Goal: Task Accomplishment & Management: Manage account settings

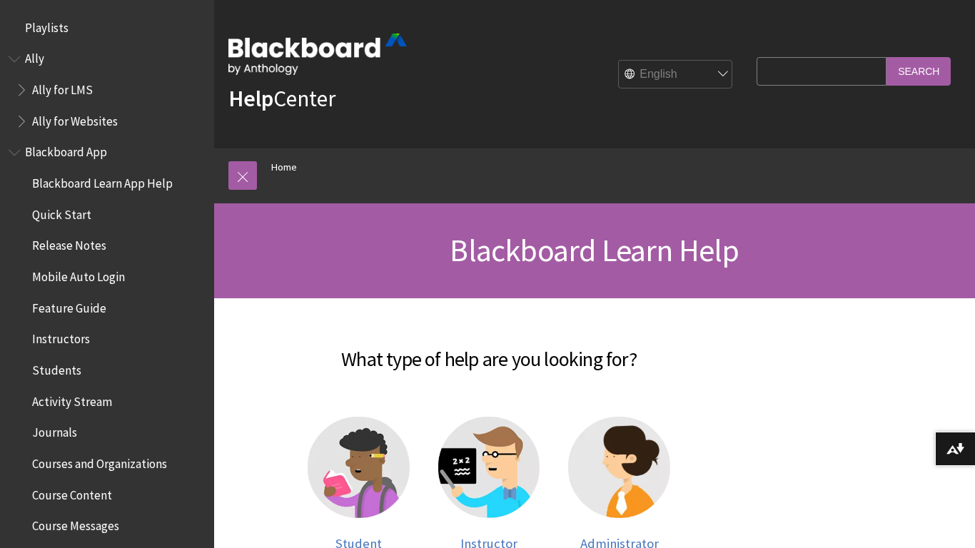
click at [479, 52] on div "Help Center English عربية Català Cymraeg Deutsch Español Suomi Français עברית I…" at bounding box center [594, 74] width 761 height 148
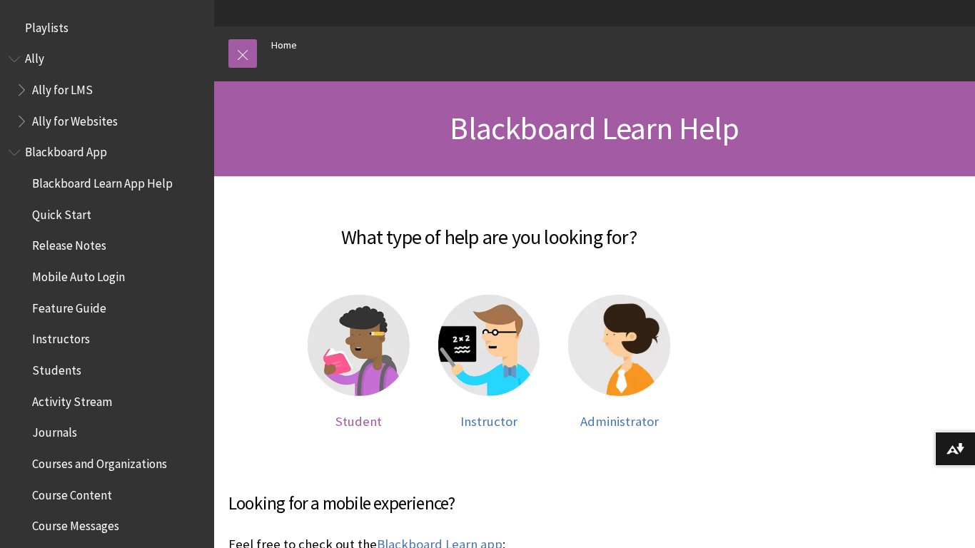
scroll to position [119, 0]
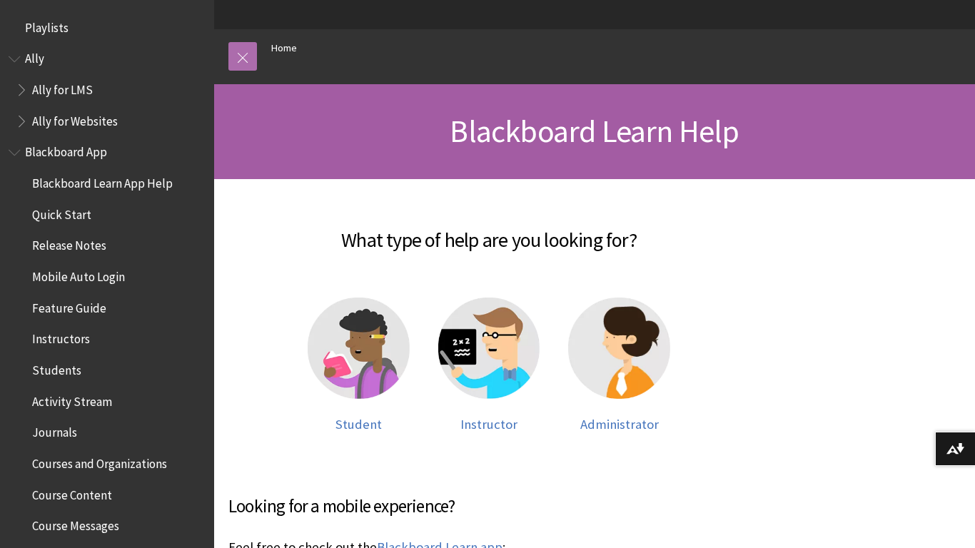
click at [240, 71] on link at bounding box center [242, 56] width 29 height 29
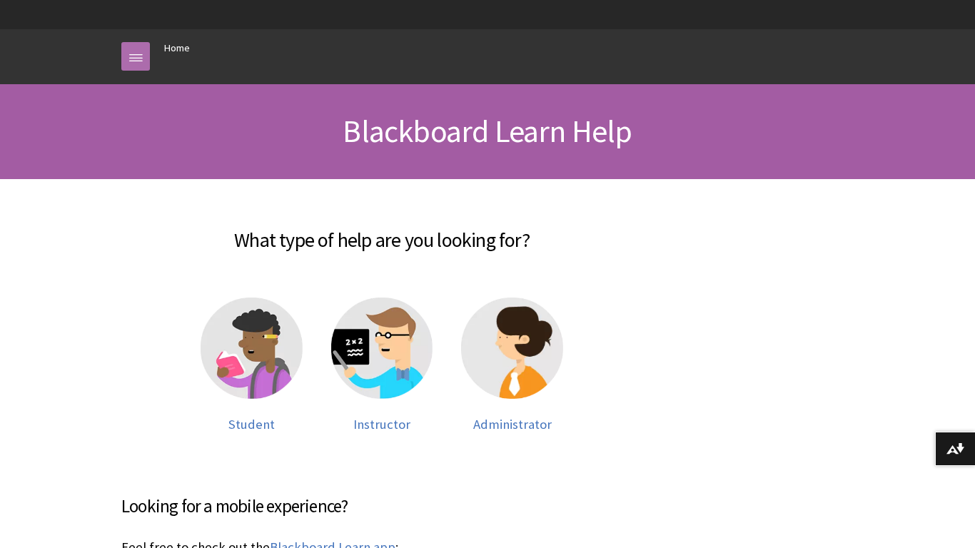
click at [134, 71] on link at bounding box center [135, 56] width 29 height 29
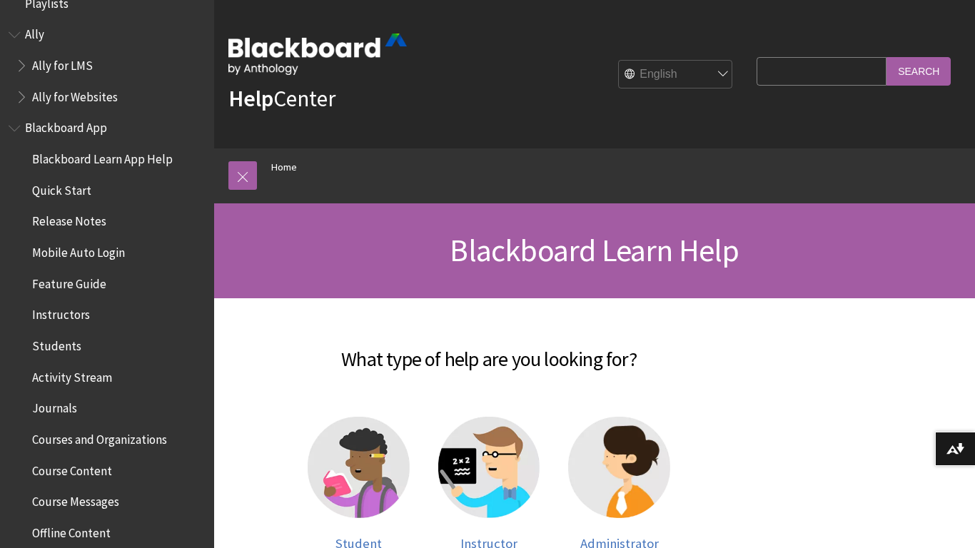
scroll to position [25, 0]
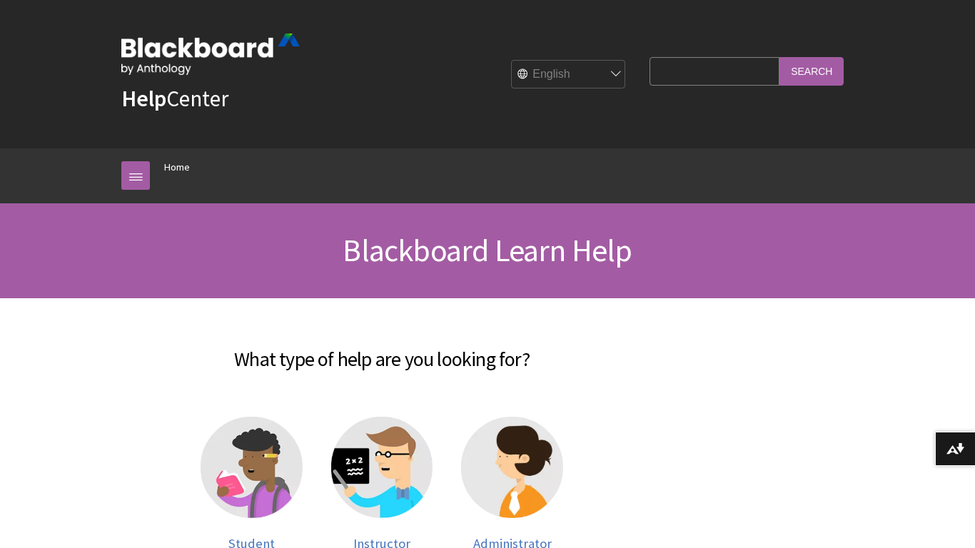
click at [473, 69] on div "Help Center English عربية Català Cymraeg Deutsch Español Suomi Français עברית I…" at bounding box center [487, 74] width 761 height 148
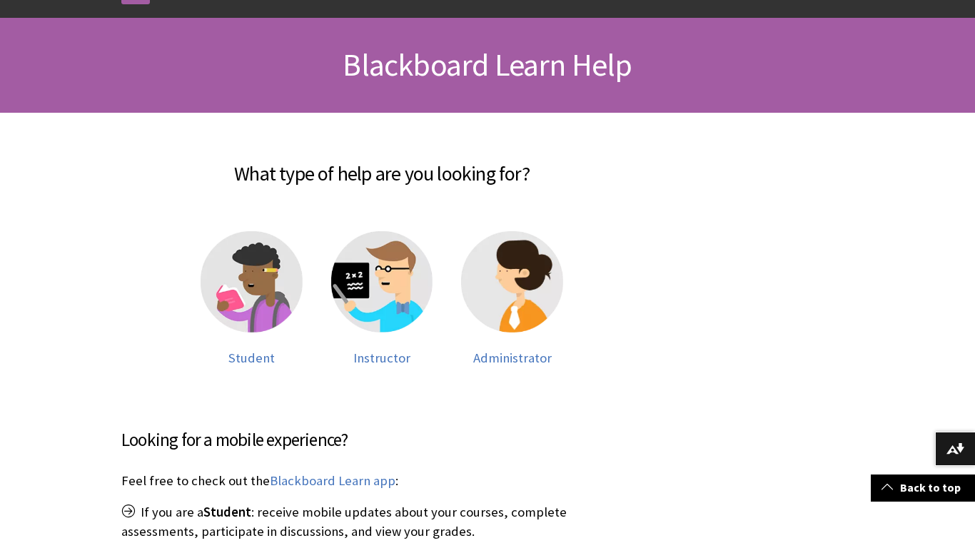
scroll to position [186, 0]
click at [221, 331] on img at bounding box center [252, 282] width 102 height 102
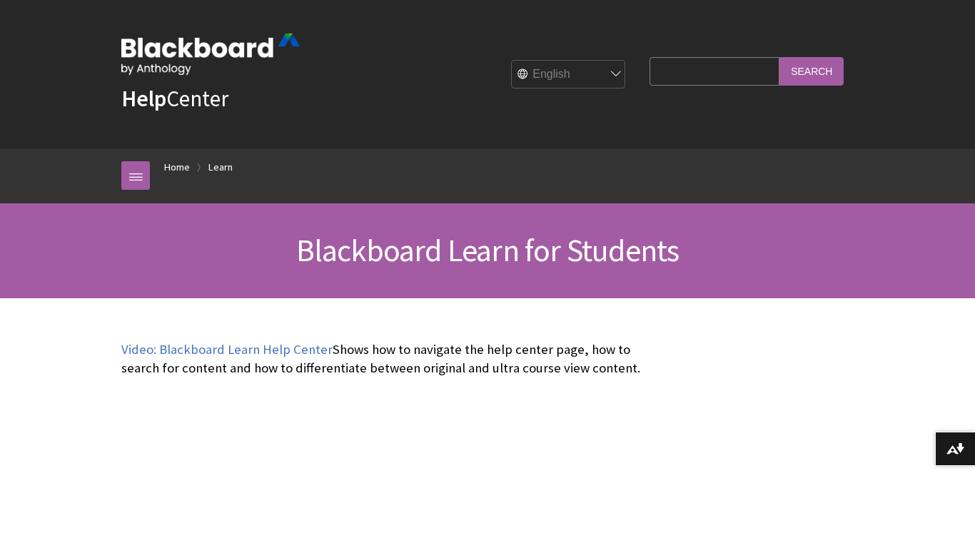
scroll to position [1375, 0]
click at [178, 176] on link "Home" at bounding box center [177, 167] width 26 height 18
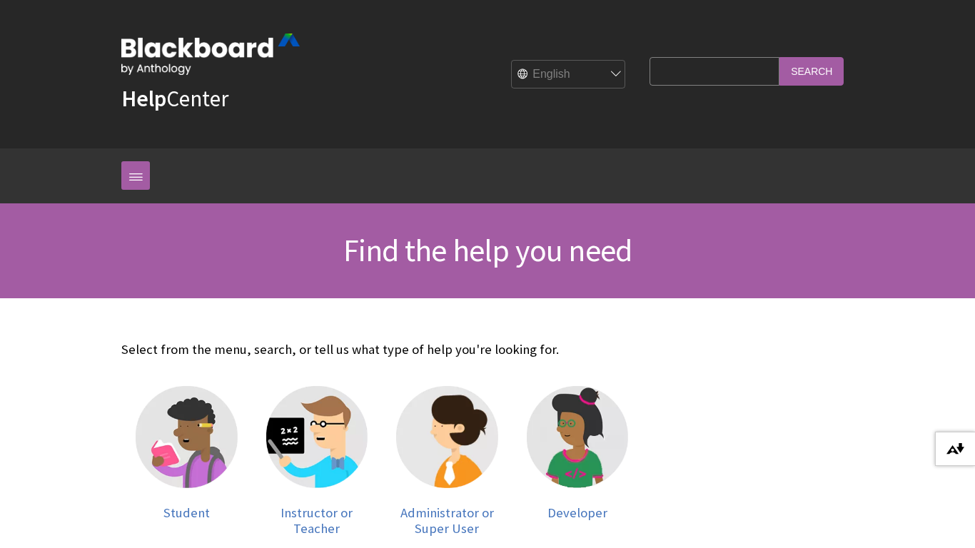
click at [949, 448] on img at bounding box center [956, 448] width 18 height 11
click at [145, 190] on link at bounding box center [135, 175] width 29 height 29
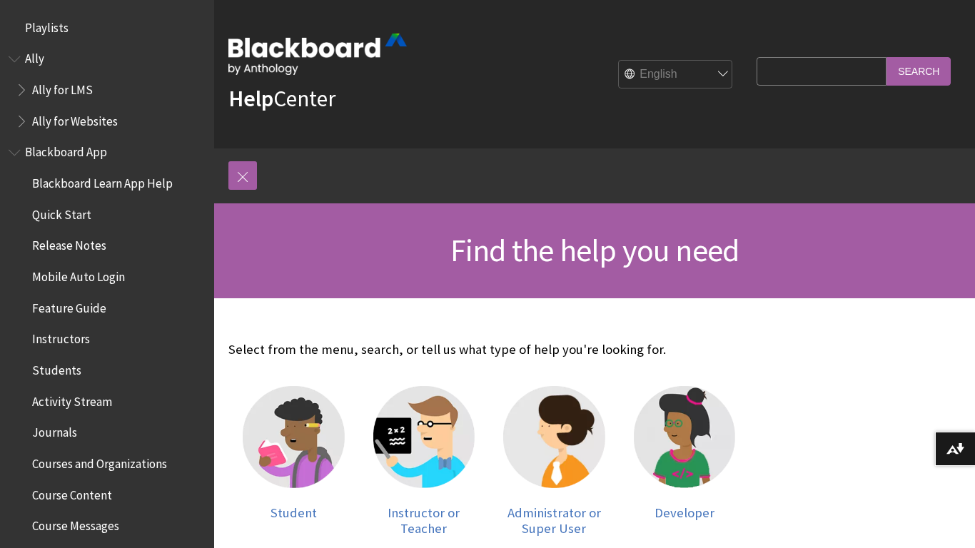
click at [108, 278] on span "Mobile Auto Login" at bounding box center [78, 274] width 93 height 19
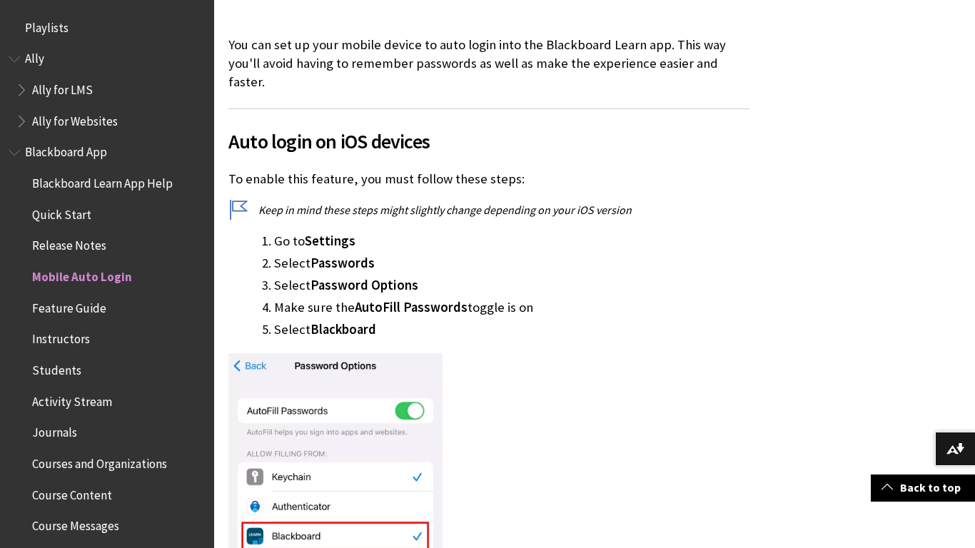
scroll to position [307, 0]
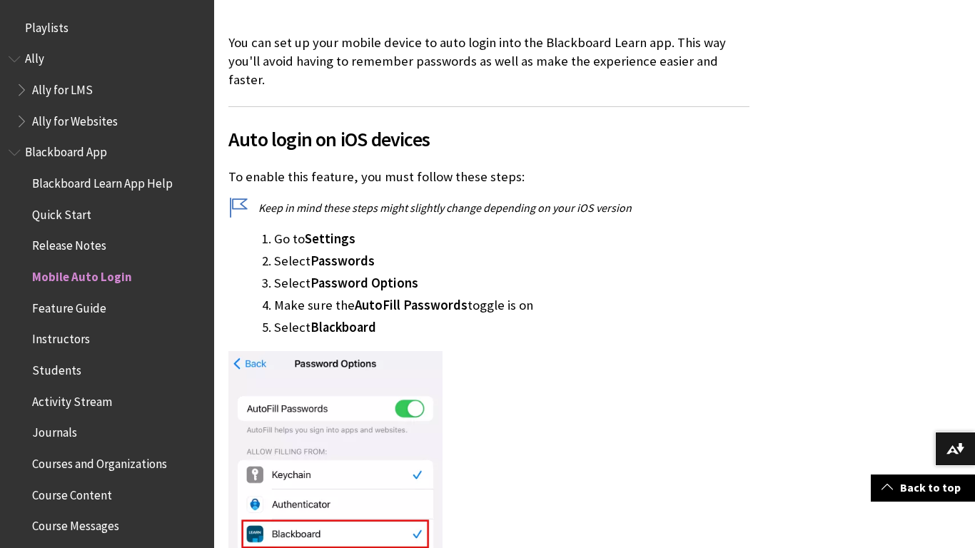
click at [256, 378] on img at bounding box center [335, 467] width 214 height 233
click at [957, 485] on link "Back to top" at bounding box center [923, 488] width 104 height 26
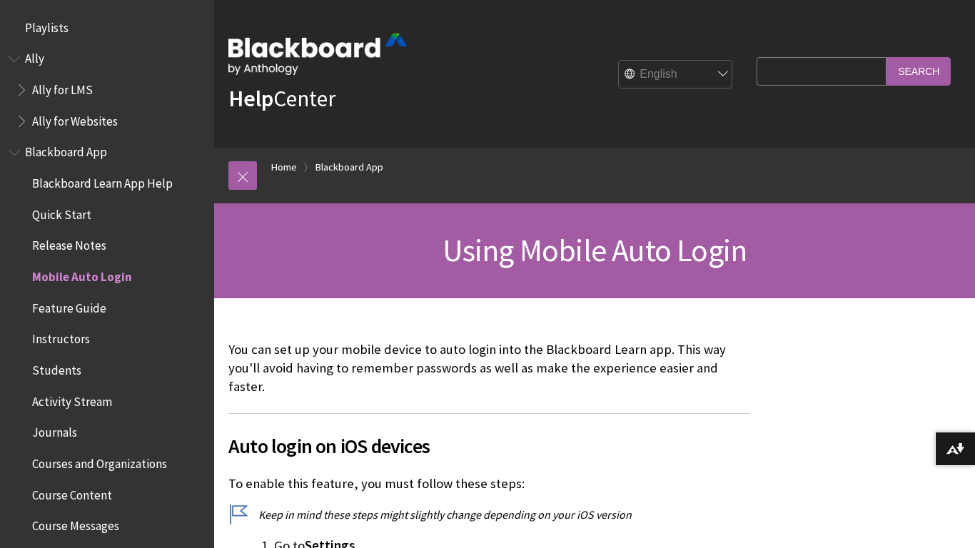
scroll to position [2, 0]
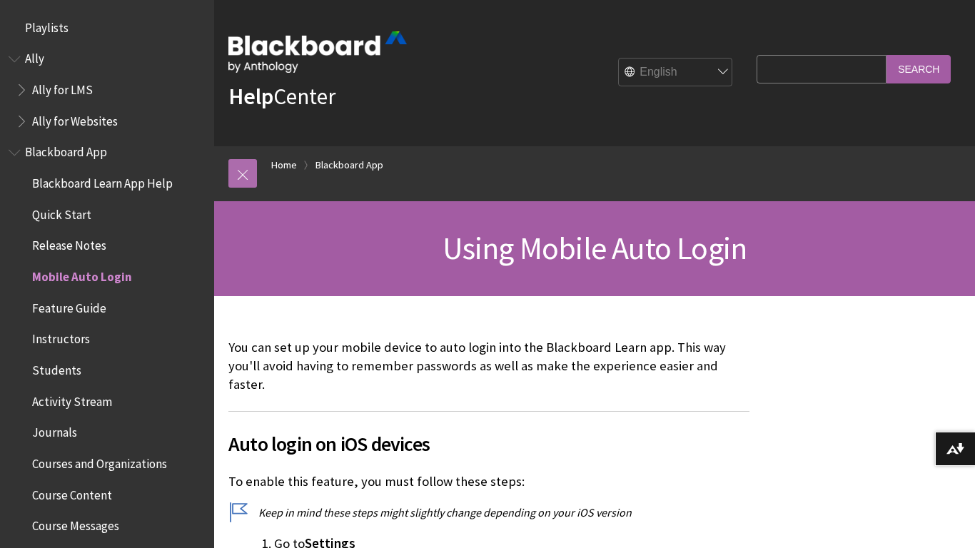
click at [251, 188] on link at bounding box center [242, 173] width 29 height 29
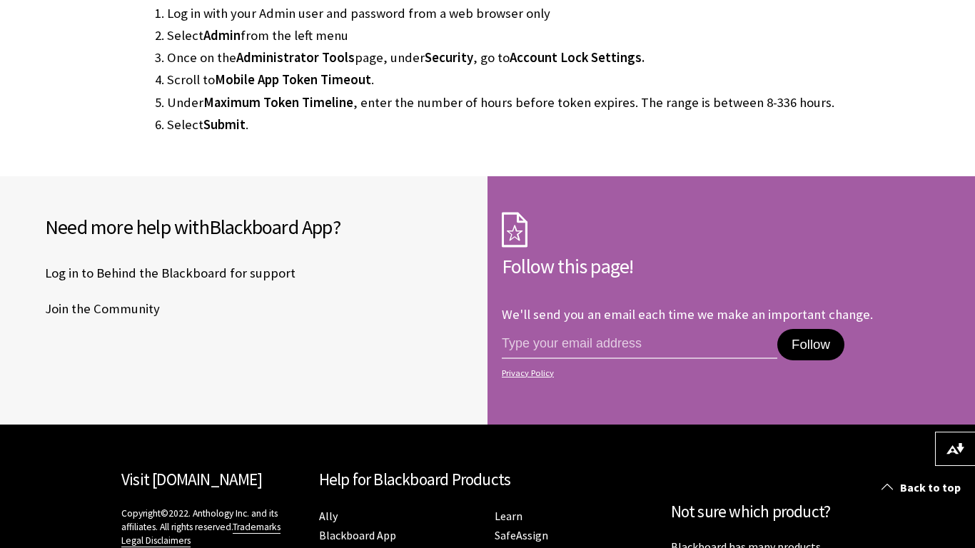
scroll to position [2891, 0]
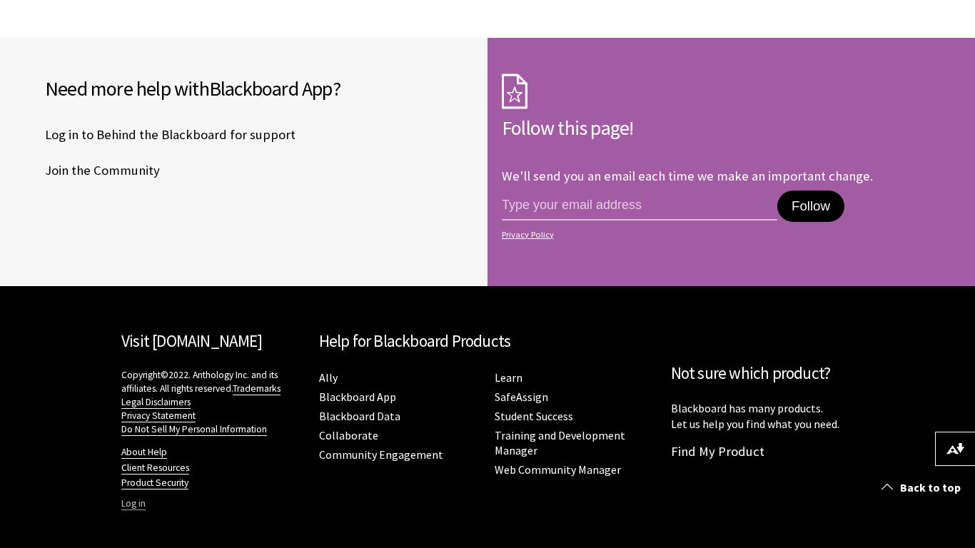
click at [133, 505] on link "Log in" at bounding box center [133, 504] width 24 height 13
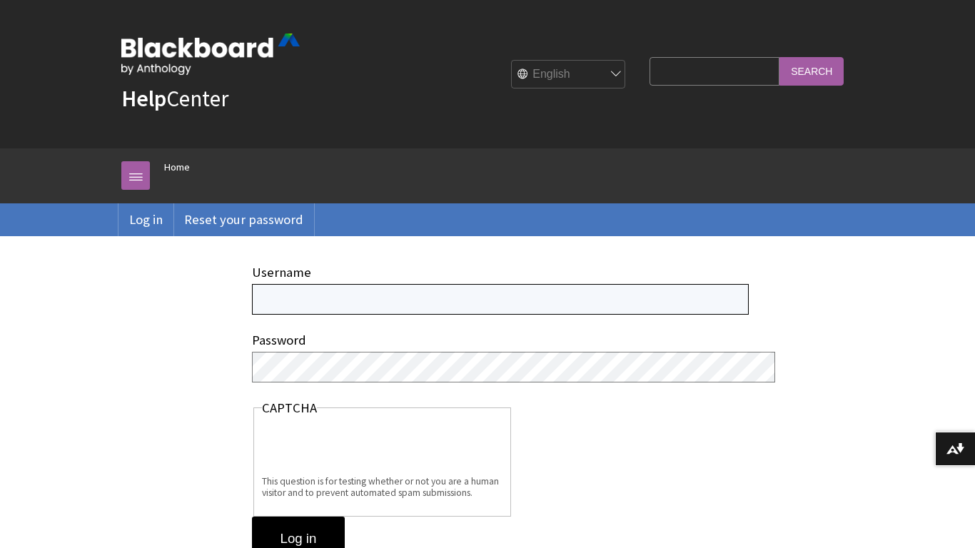
click at [375, 315] on input "Username" at bounding box center [500, 299] width 497 height 31
type input "b"
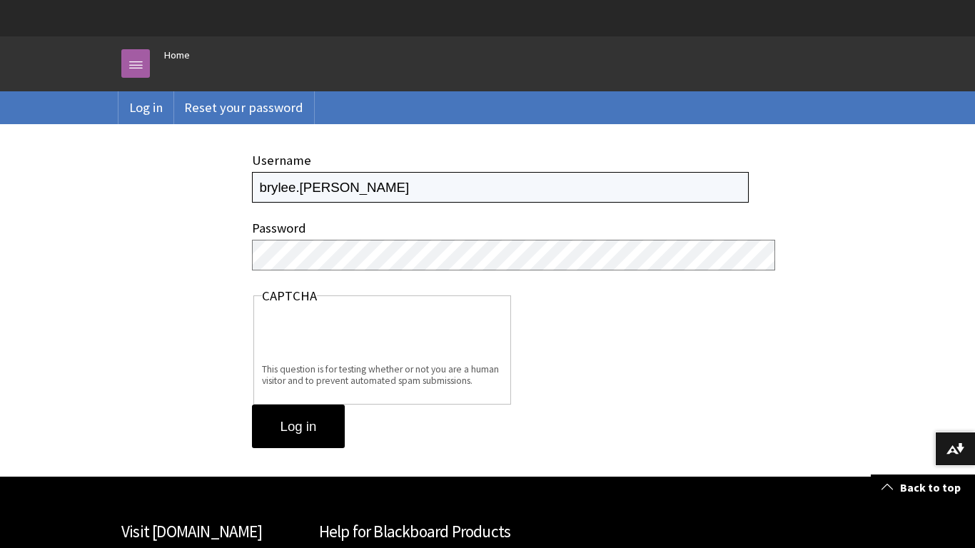
scroll to position [81, 0]
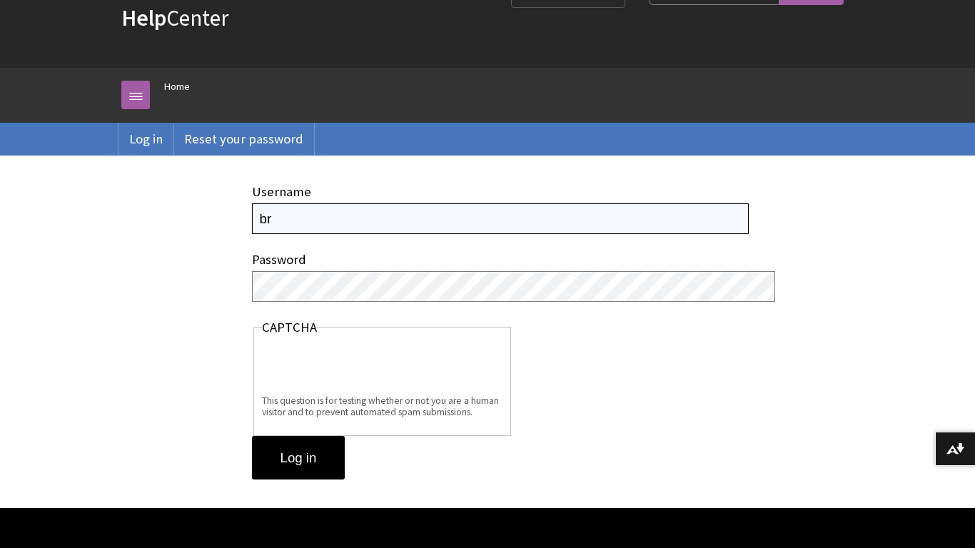
type input "b"
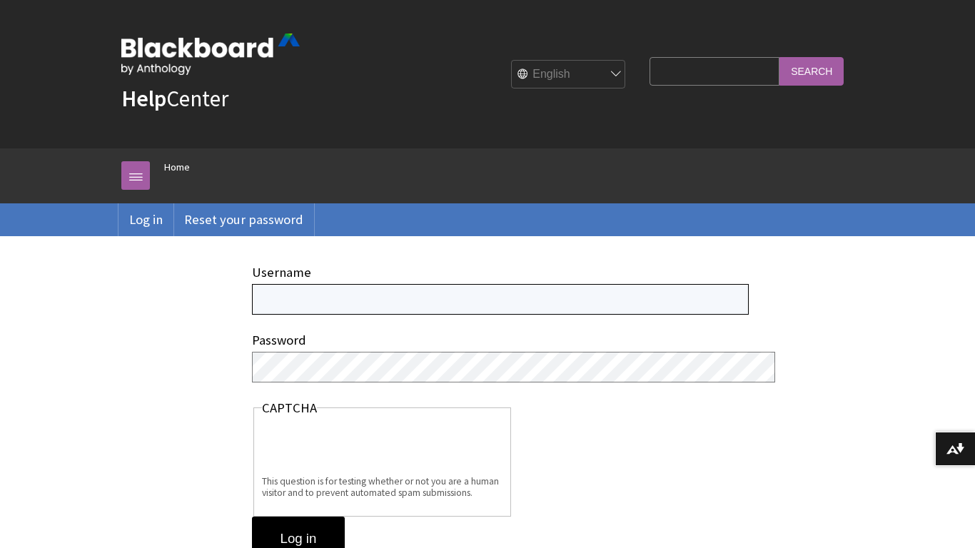
scroll to position [4, 0]
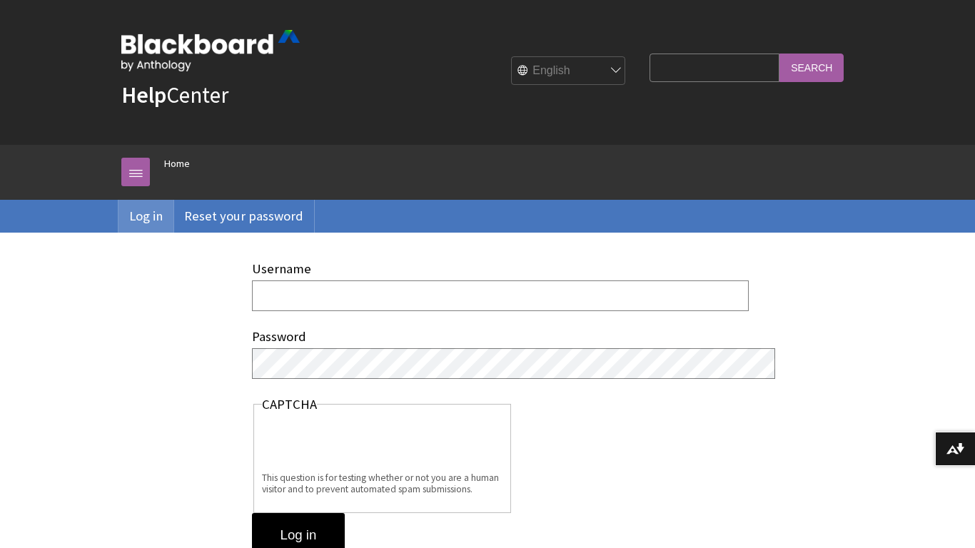
click at [154, 233] on link "Log in" at bounding box center [145, 216] width 55 height 33
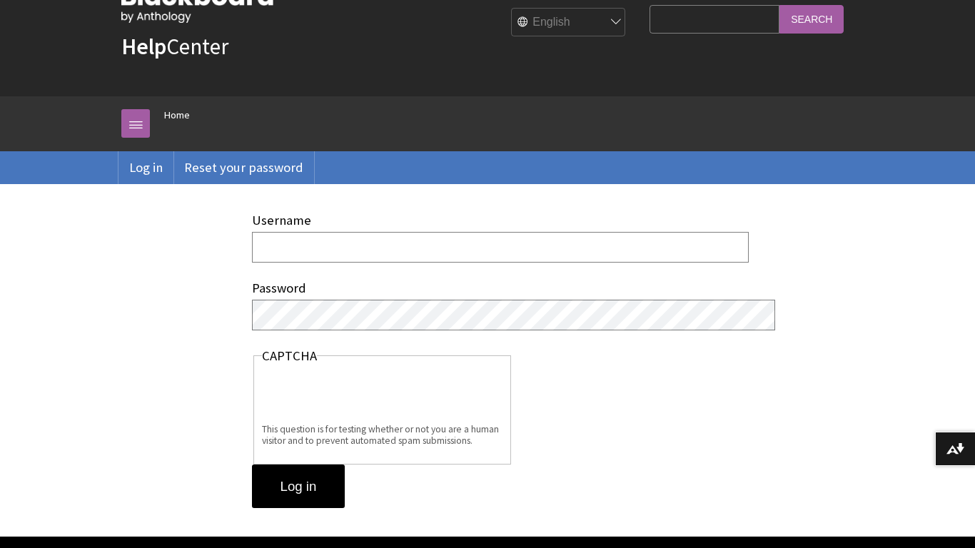
scroll to position [52, 0]
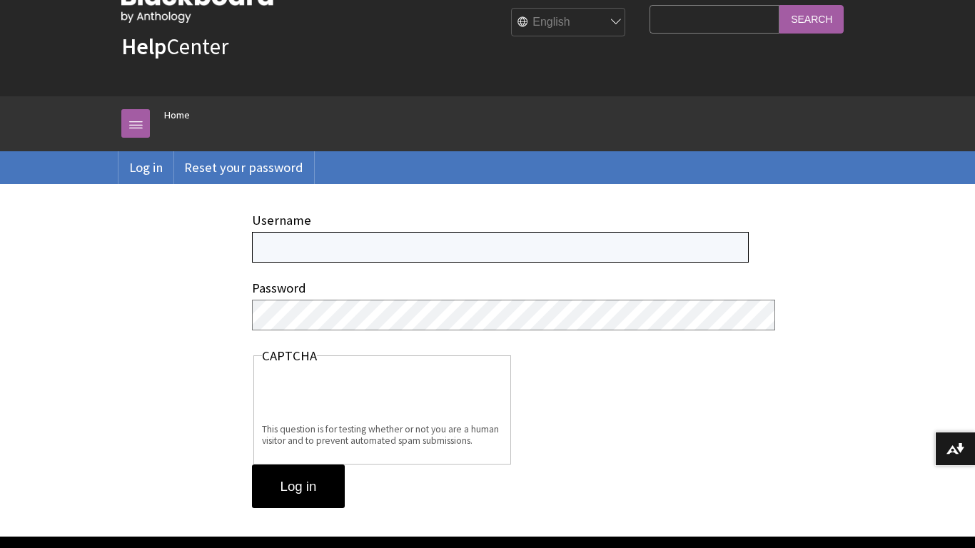
click at [503, 263] on input "Username" at bounding box center [500, 247] width 497 height 31
type input "[EMAIL_ADDRESS][DOMAIN_NAME]"
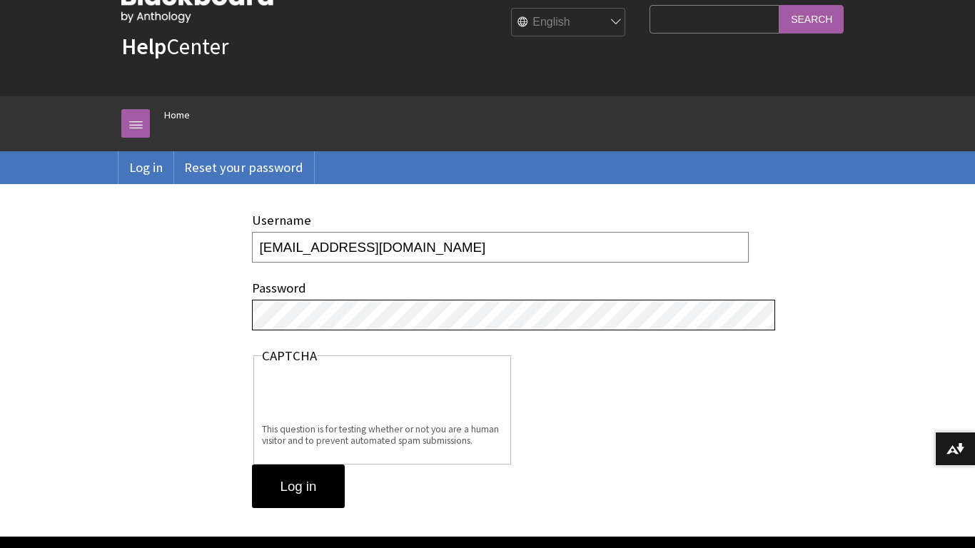
scroll to position [0, 0]
click at [324, 509] on input "Log in" at bounding box center [299, 487] width 94 height 44
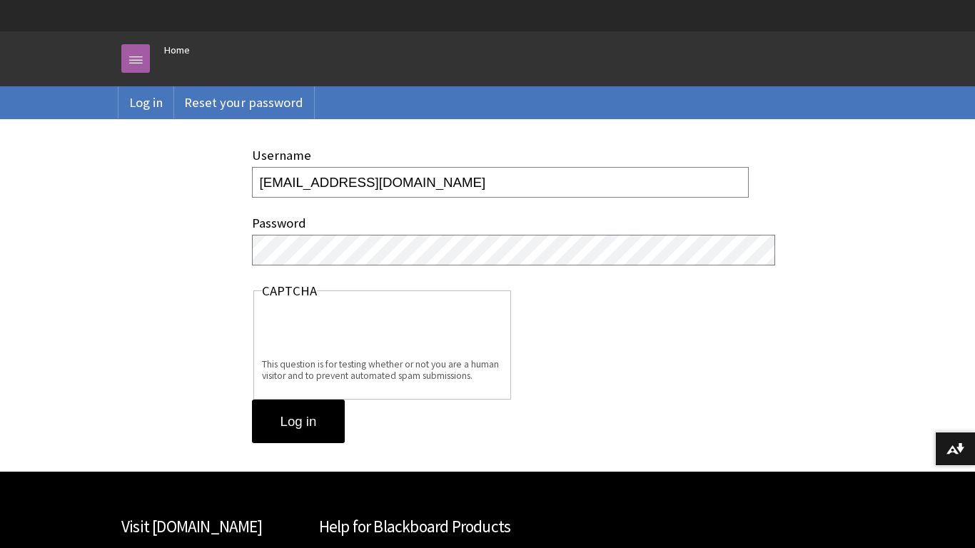
scroll to position [132, 0]
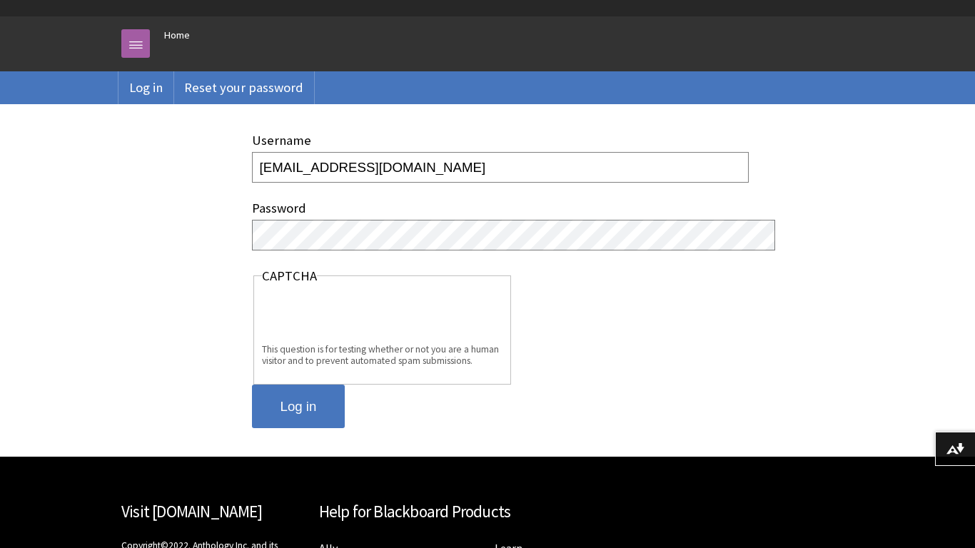
click at [316, 429] on input "Log in" at bounding box center [299, 407] width 94 height 44
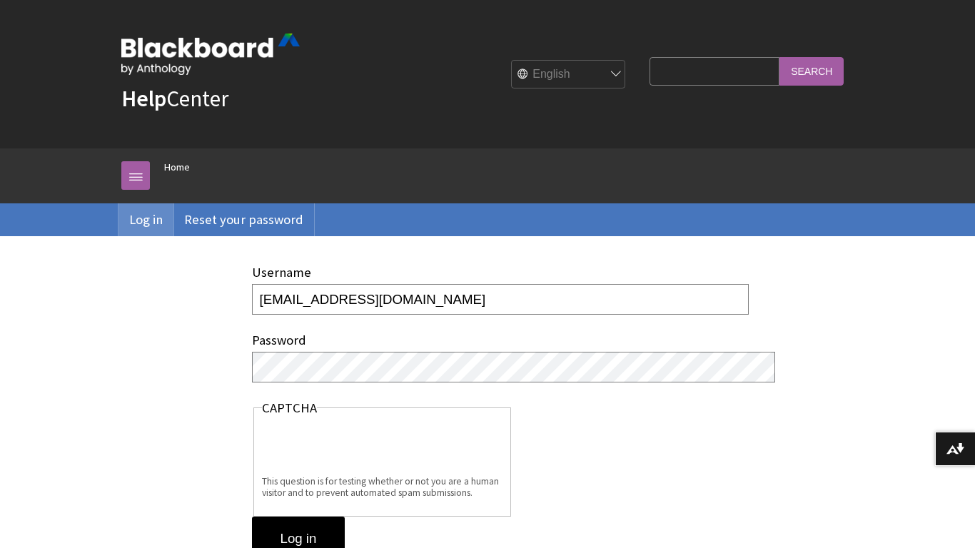
click at [149, 236] on link "Log in" at bounding box center [145, 219] width 55 height 33
